Goal: Information Seeking & Learning: Learn about a topic

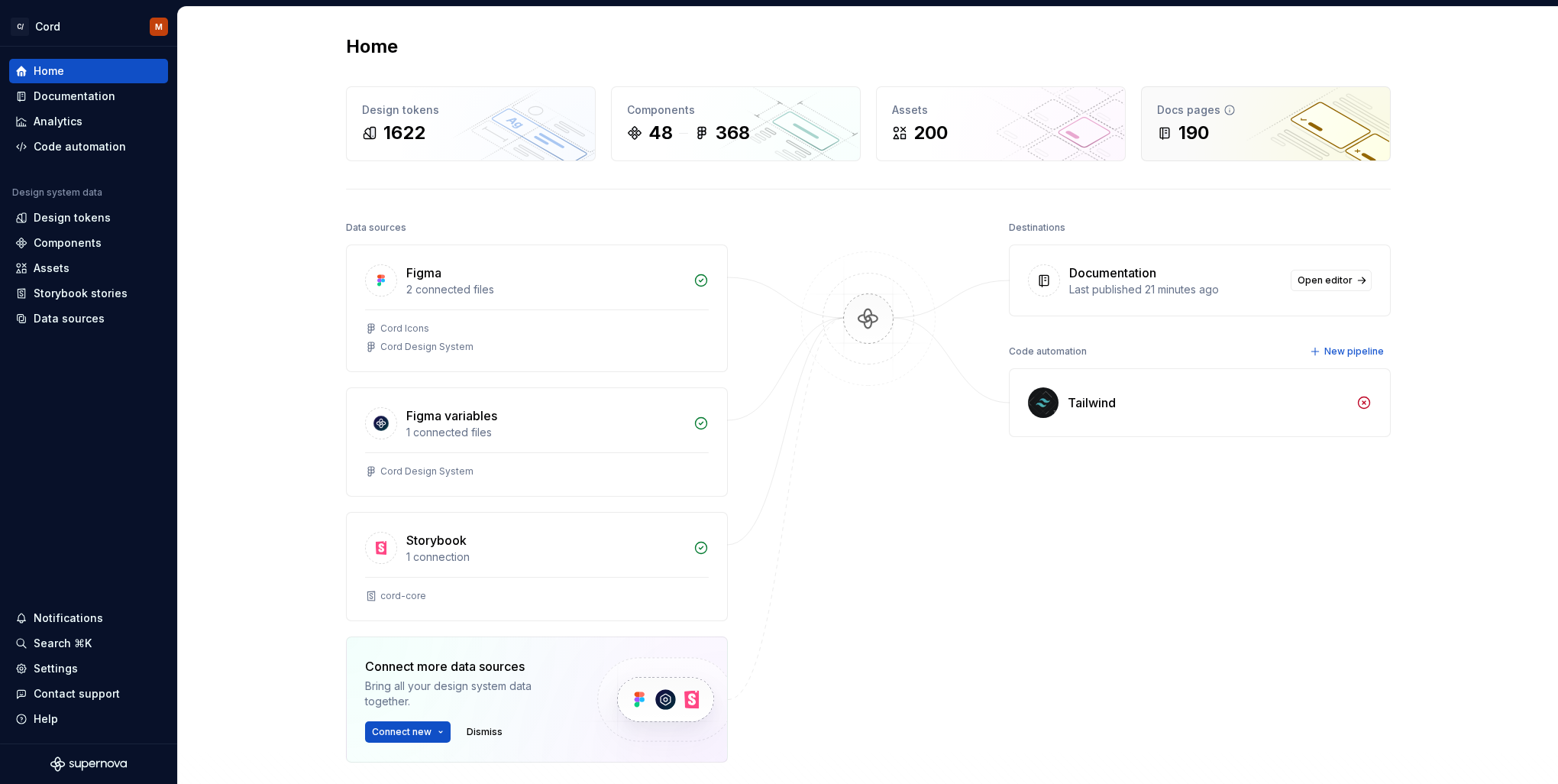
click at [1220, 145] on div "Docs pages 190" at bounding box center [1267, 123] width 249 height 73
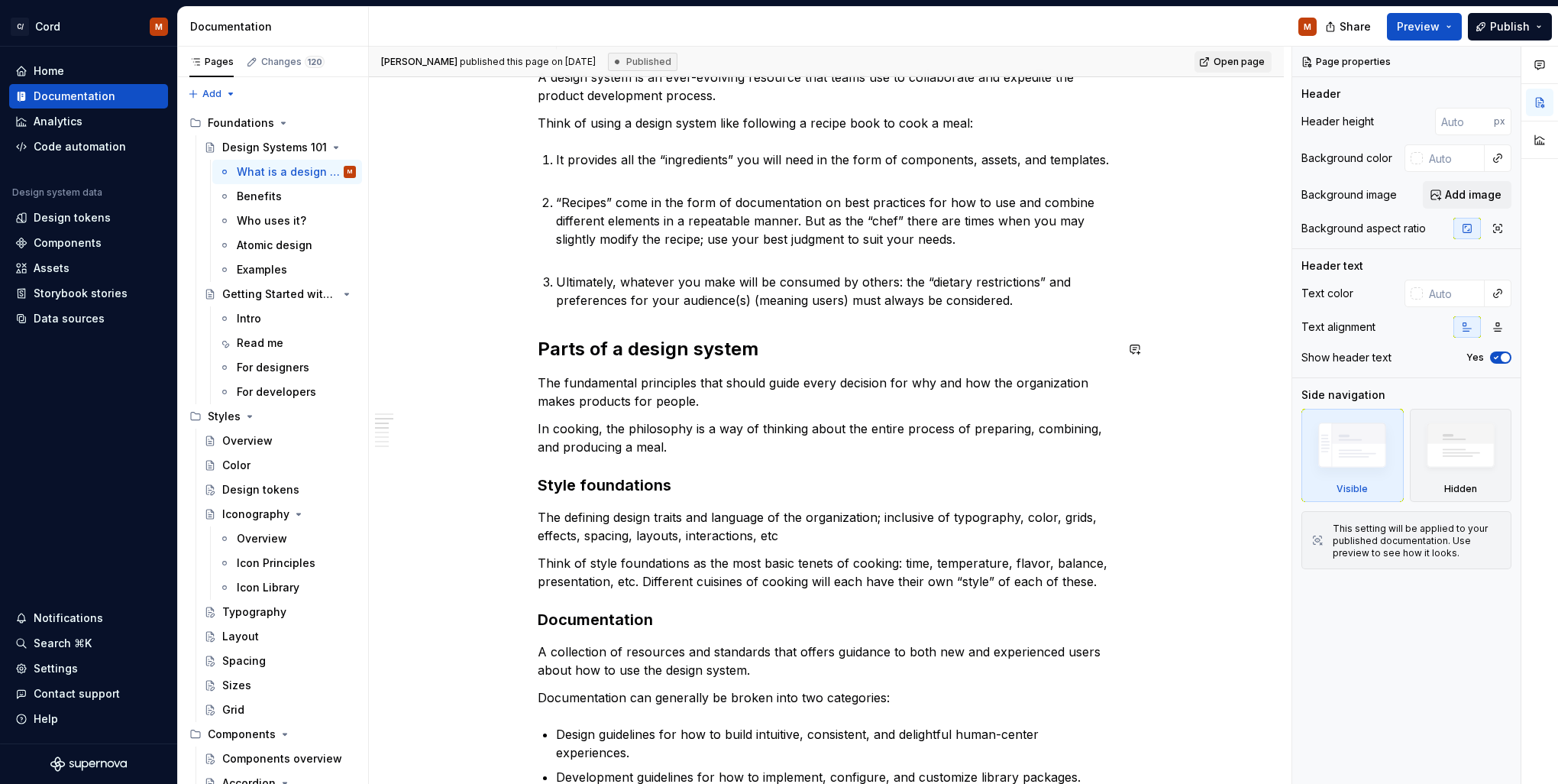
scroll to position [459, 0]
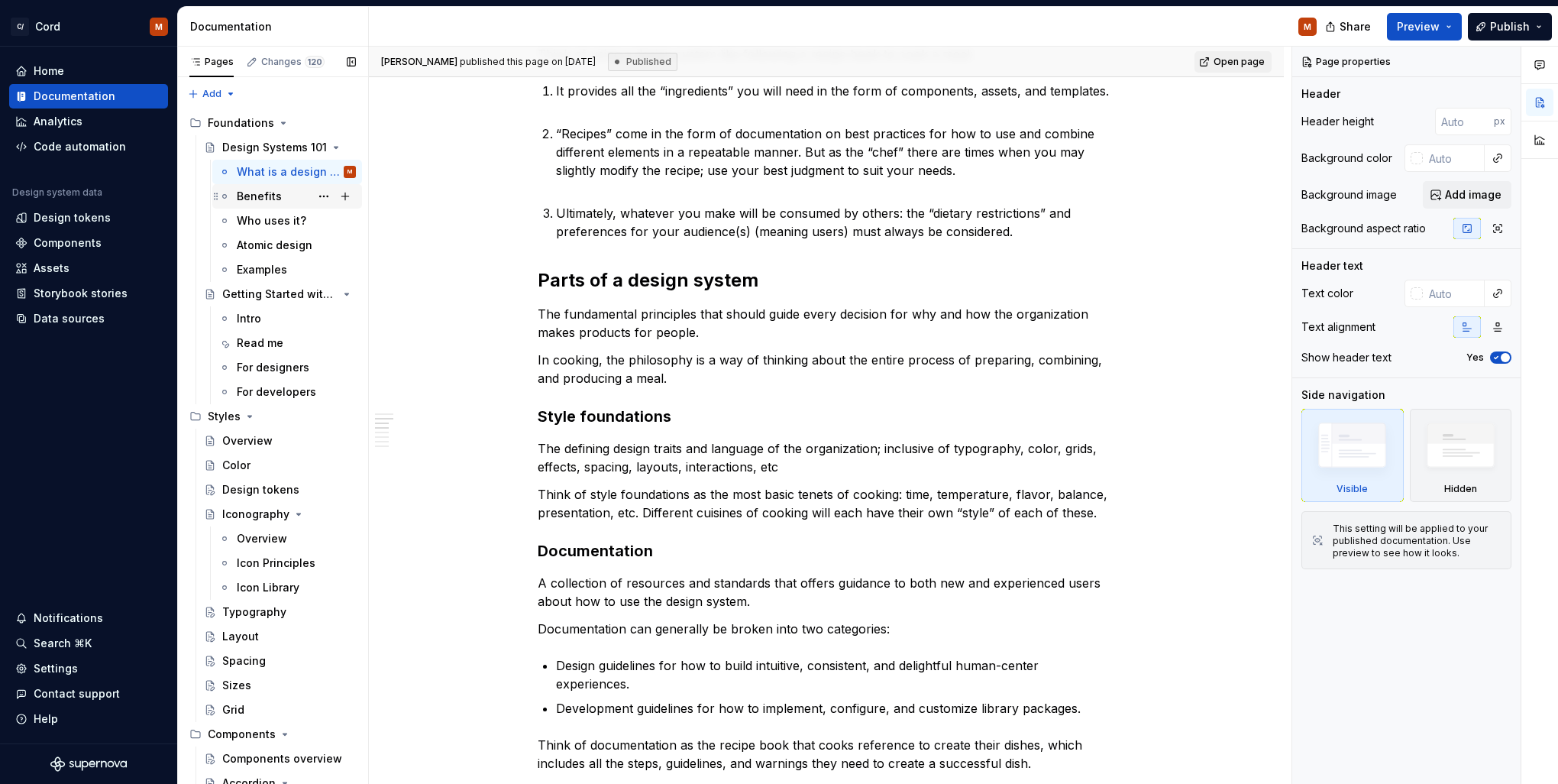
click at [253, 204] on div "Benefits" at bounding box center [296, 196] width 119 height 21
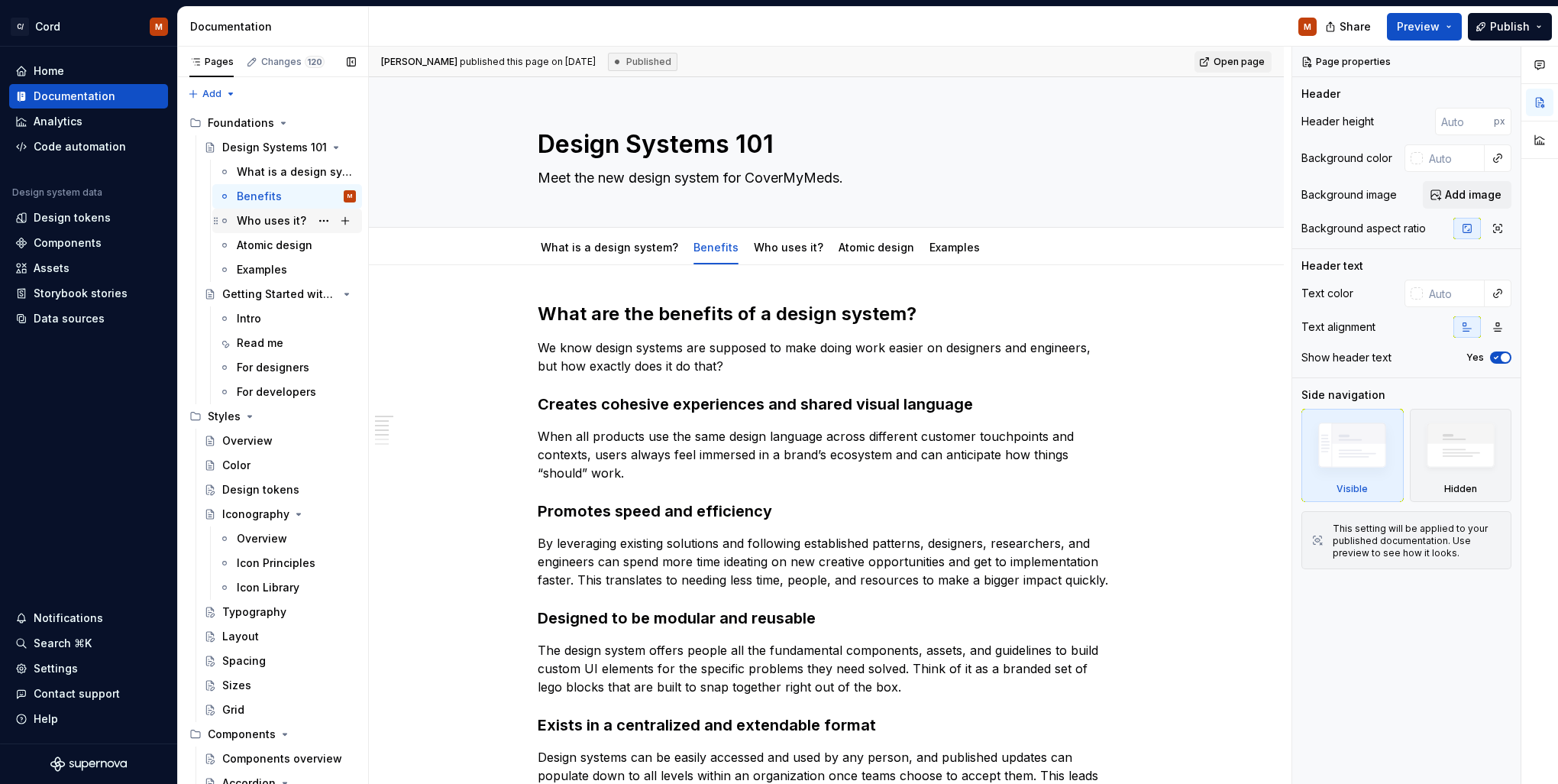
click at [258, 227] on div "Who uses it?" at bounding box center [271, 220] width 69 height 16
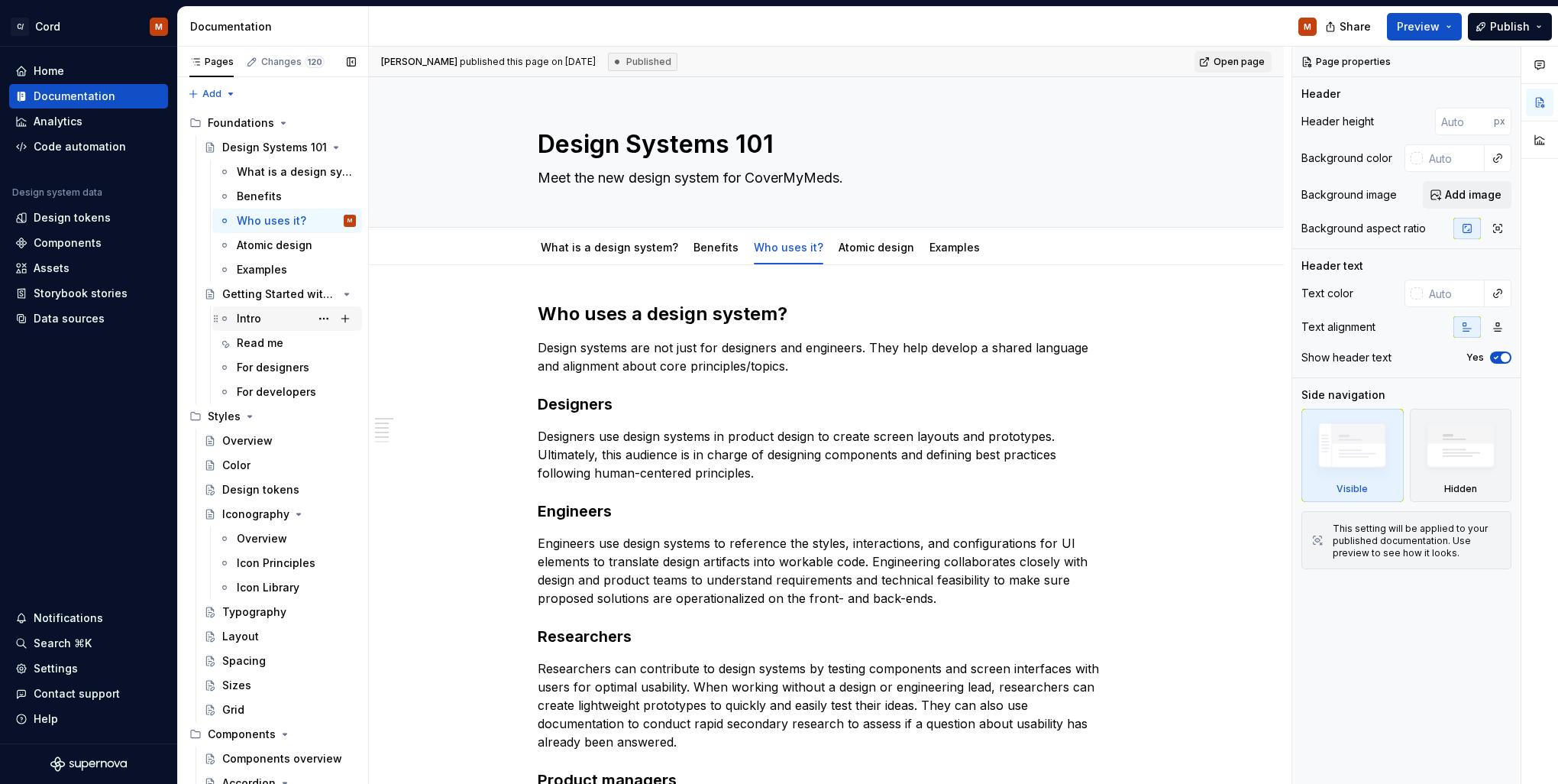
click at [249, 323] on div "Intro" at bounding box center [249, 318] width 25 height 16
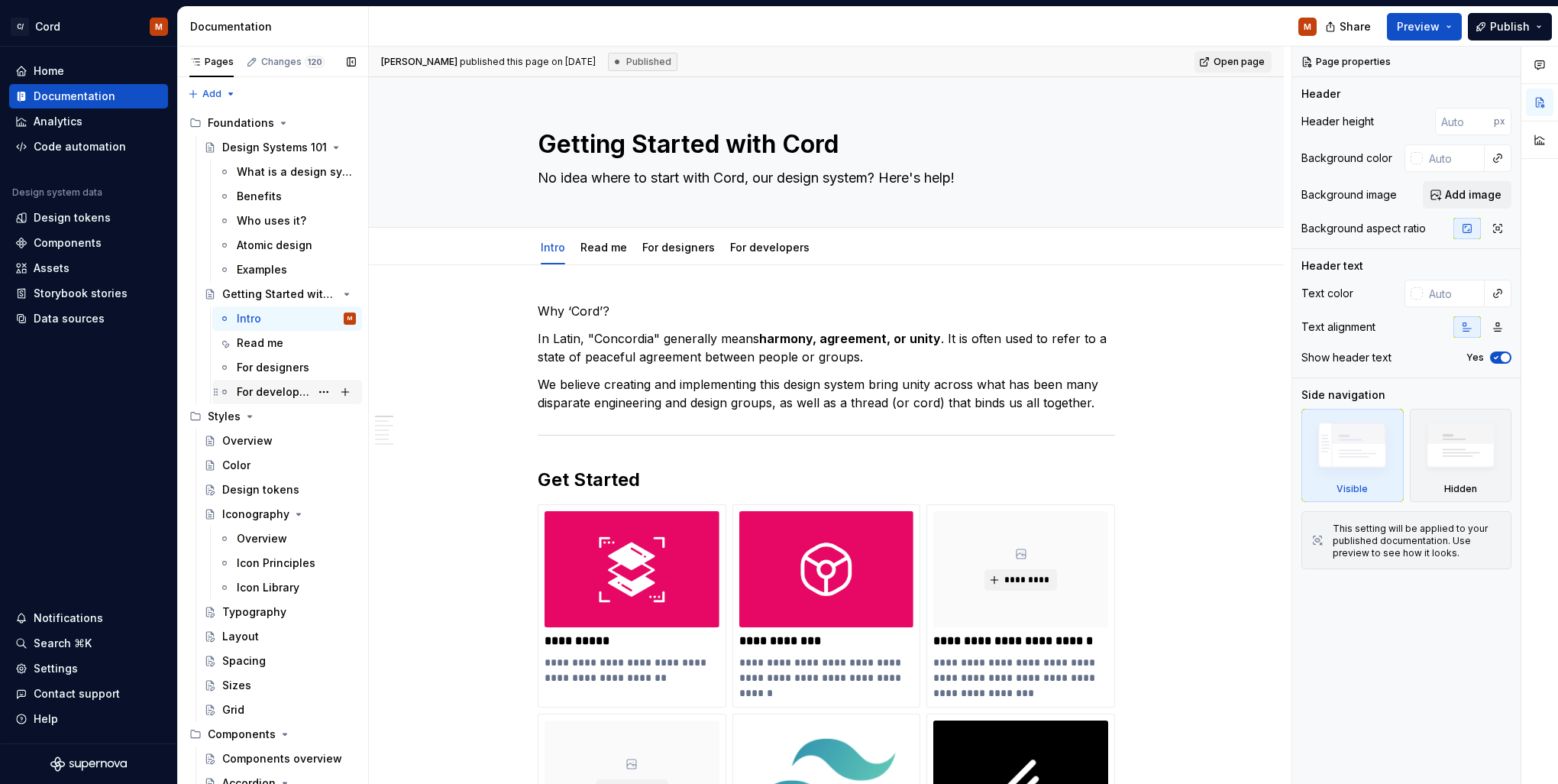
click at [289, 386] on div "For developers" at bounding box center [273, 391] width 73 height 16
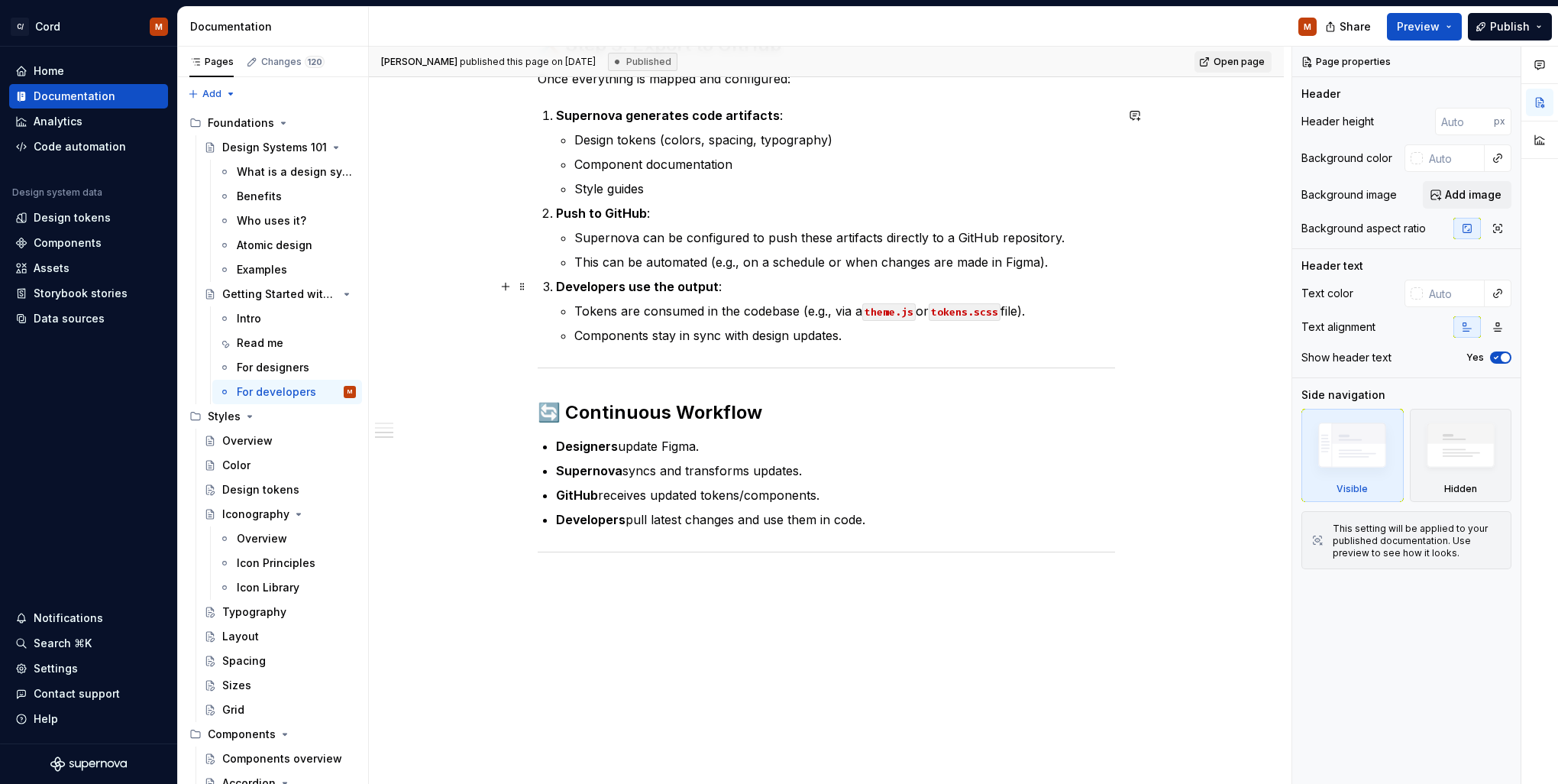
scroll to position [1036, 0]
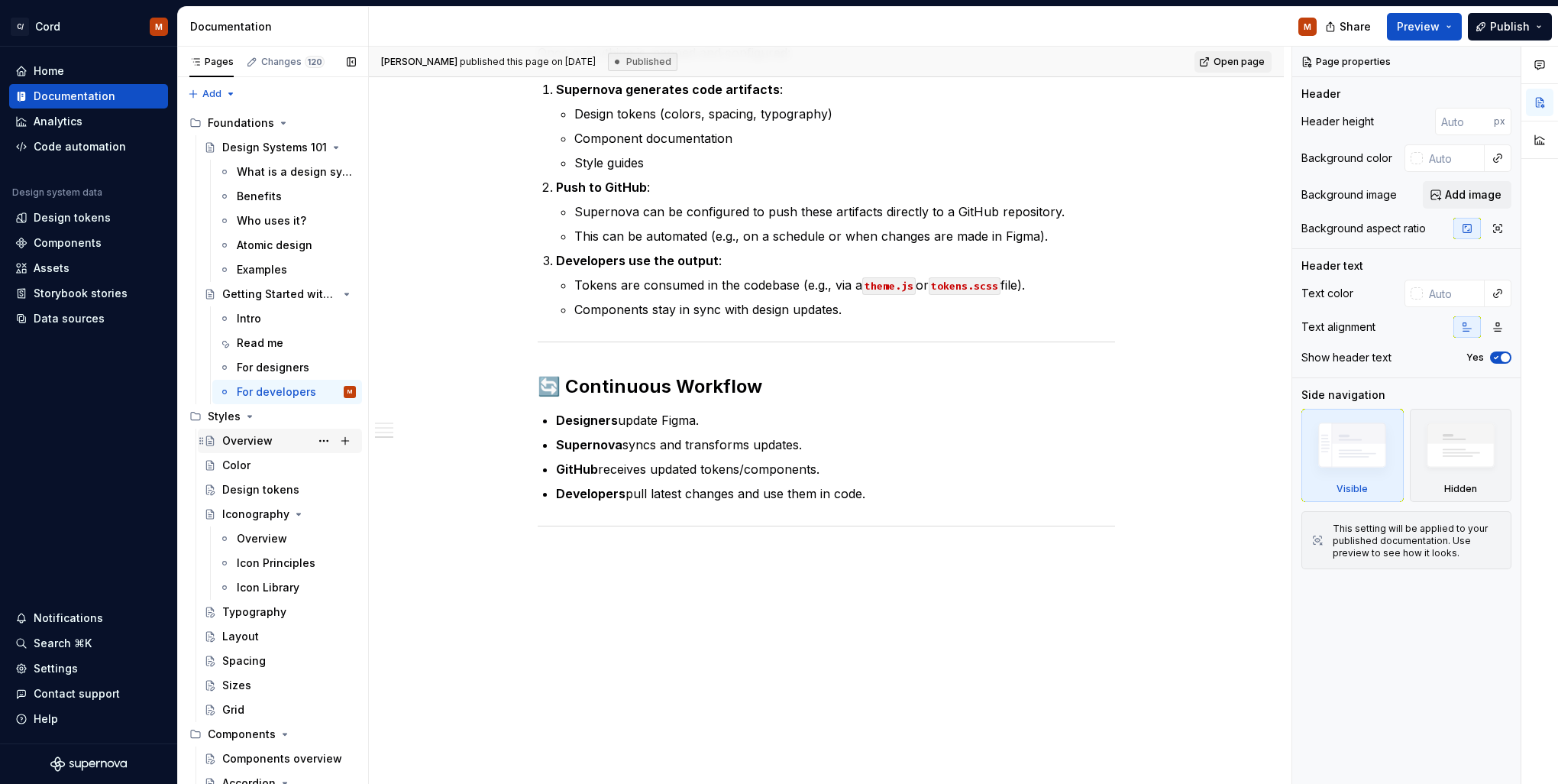
click at [268, 437] on div "Overview" at bounding box center [247, 440] width 50 height 16
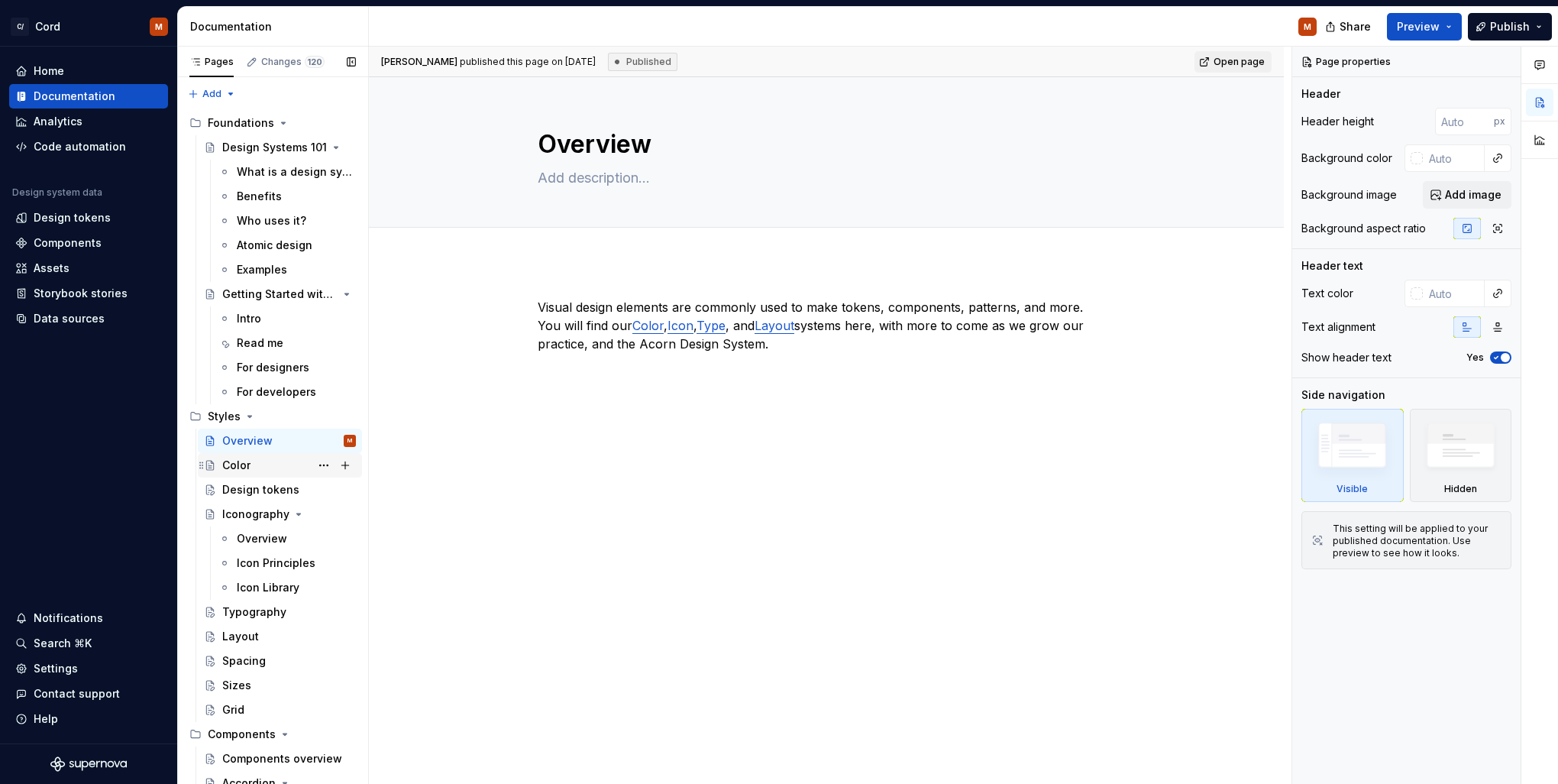
click at [249, 470] on div "Color" at bounding box center [236, 465] width 28 height 16
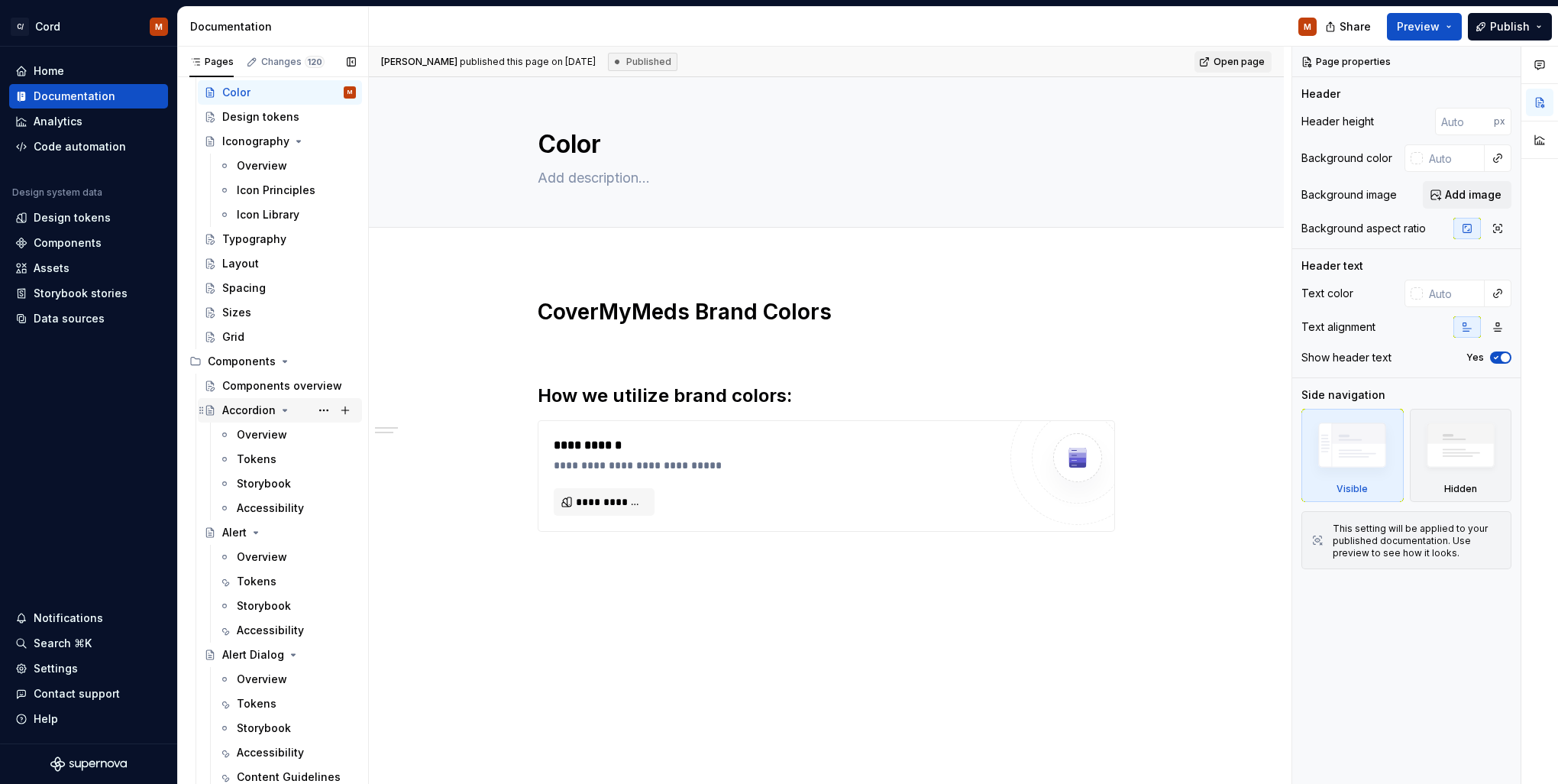
scroll to position [459, 0]
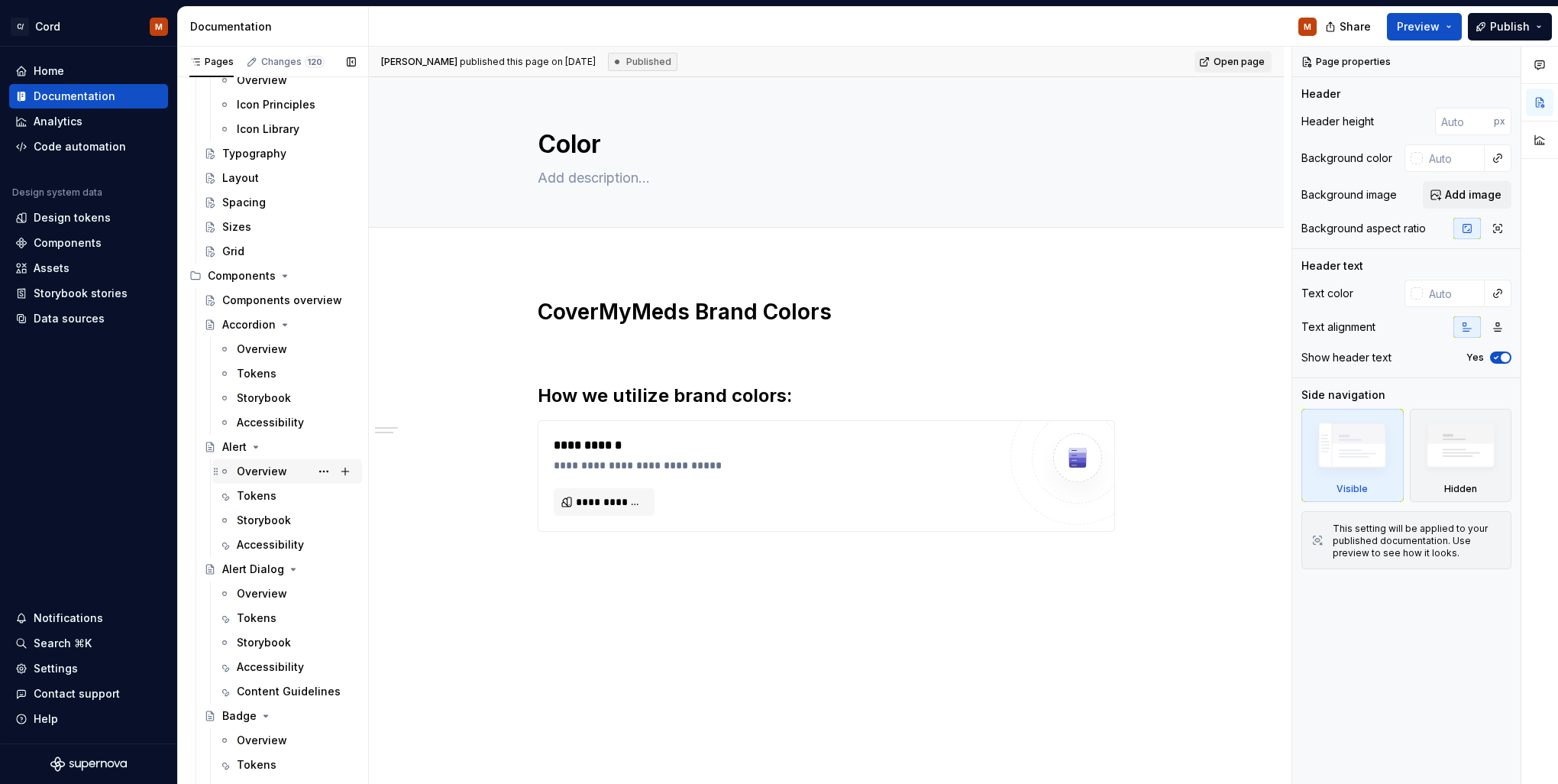
click at [281, 474] on div "Overview" at bounding box center [261, 471] width 50 height 16
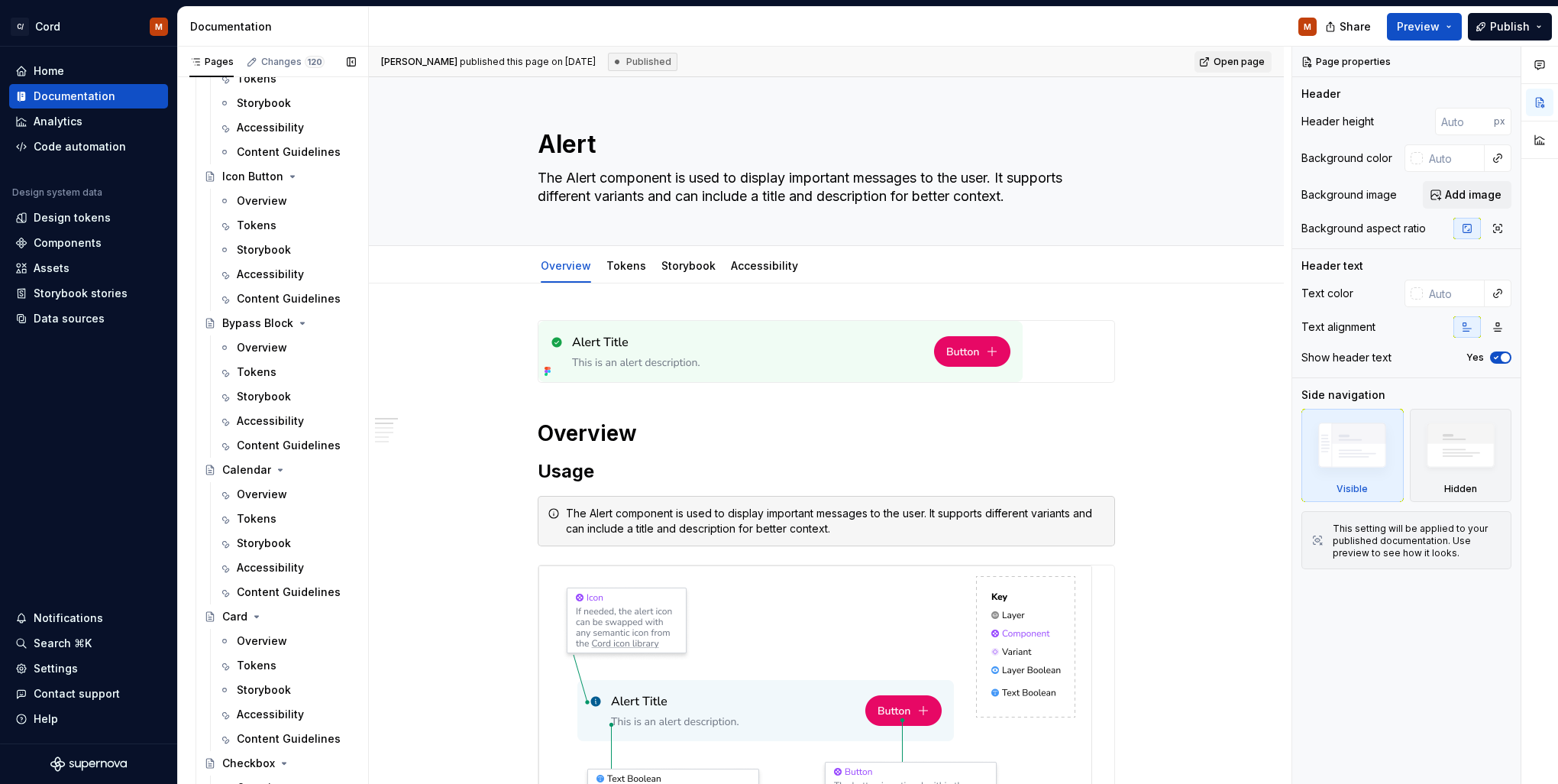
scroll to position [1451, 0]
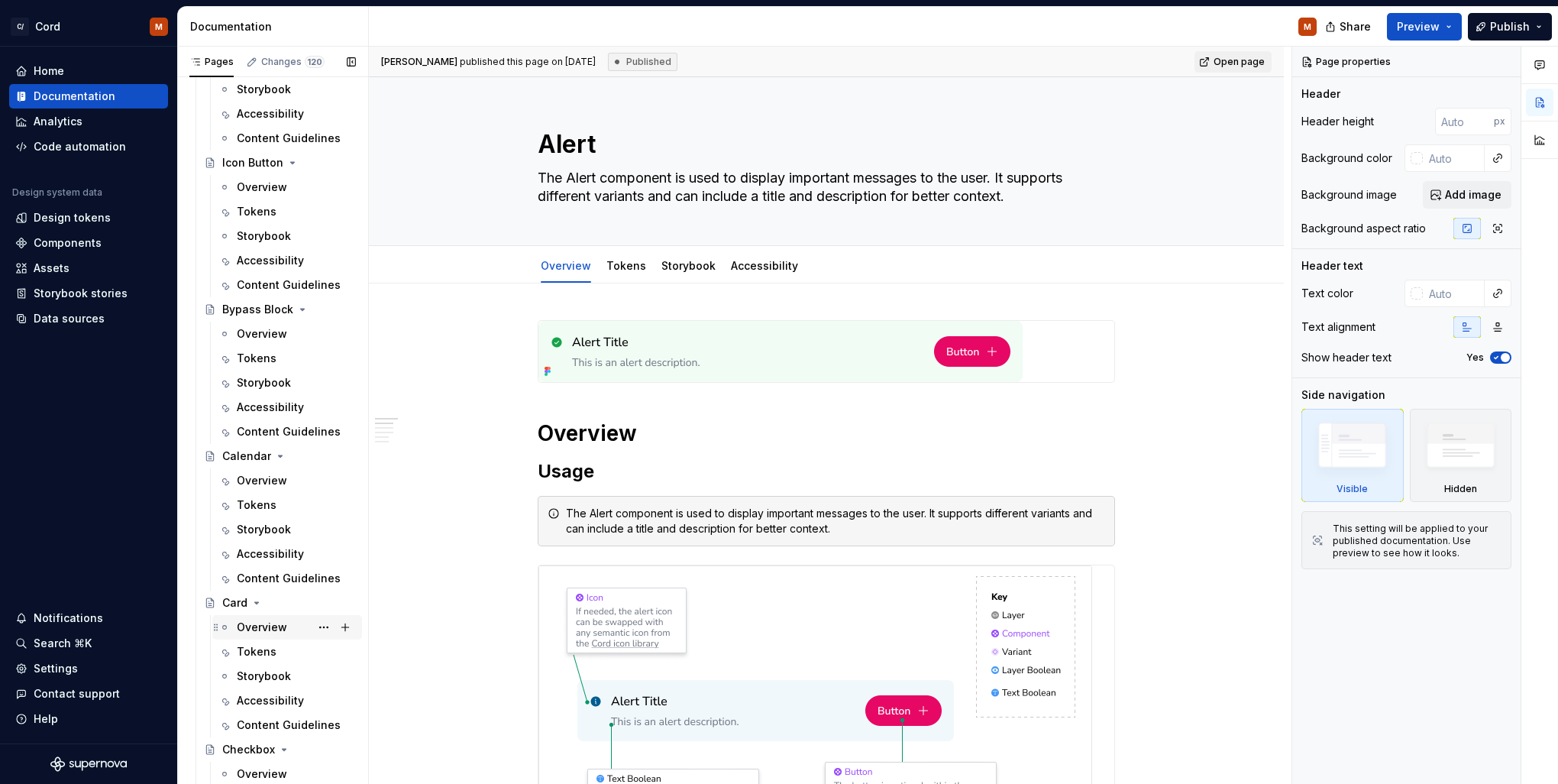
click at [263, 628] on div "Overview" at bounding box center [261, 627] width 50 height 16
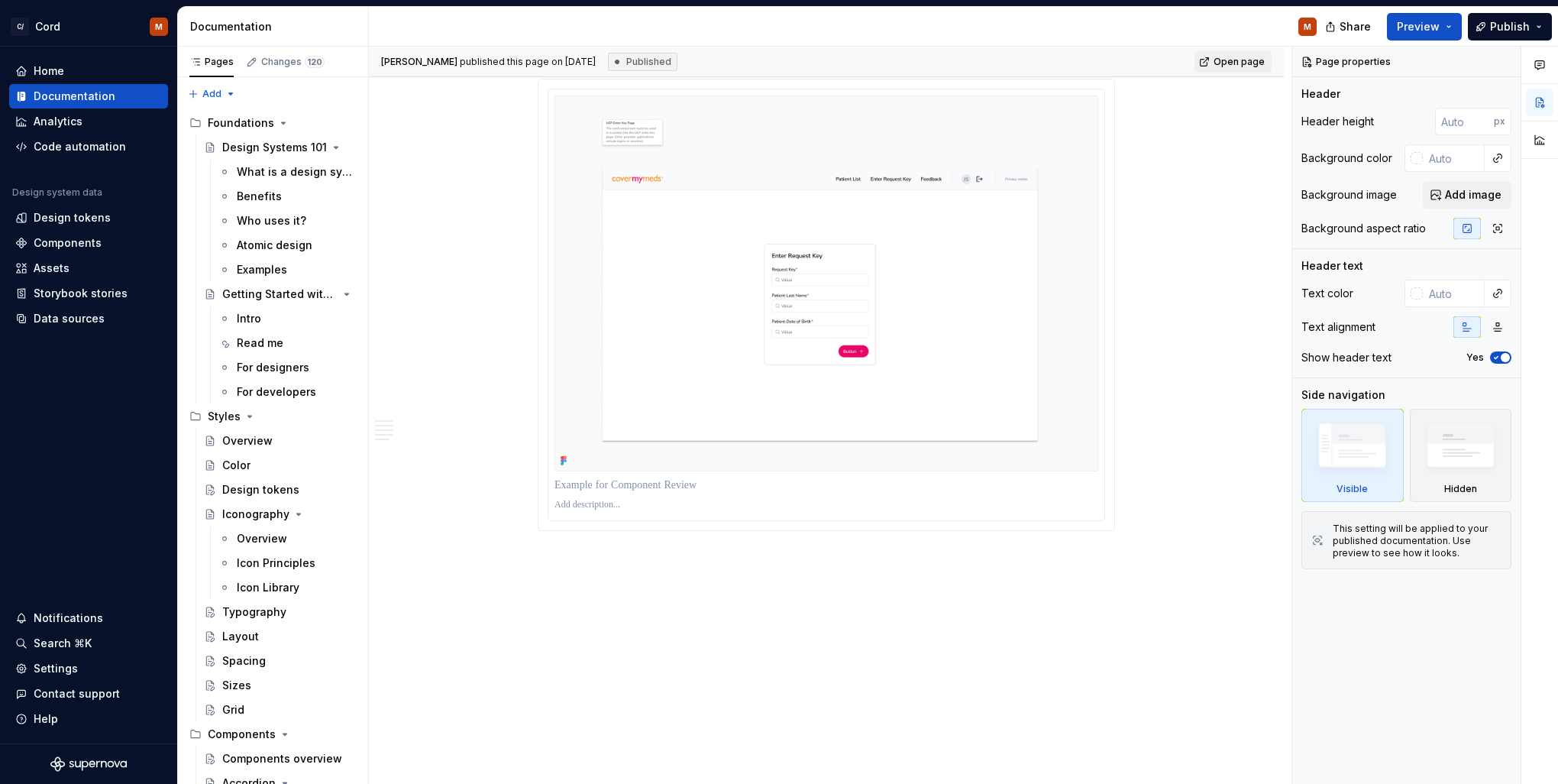
type textarea "*"
